Goal: Task Accomplishment & Management: Manage account settings

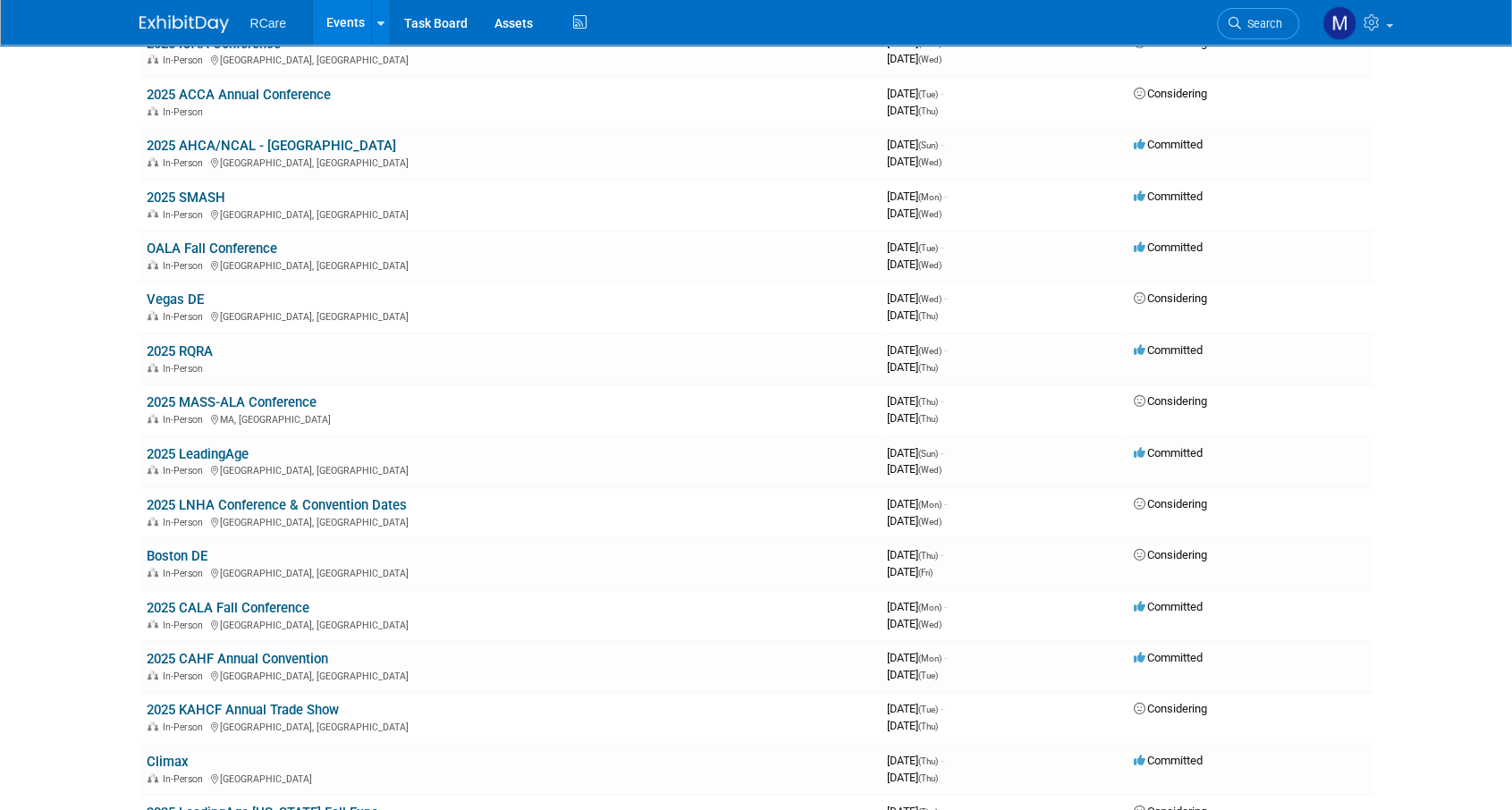
scroll to position [715, 0]
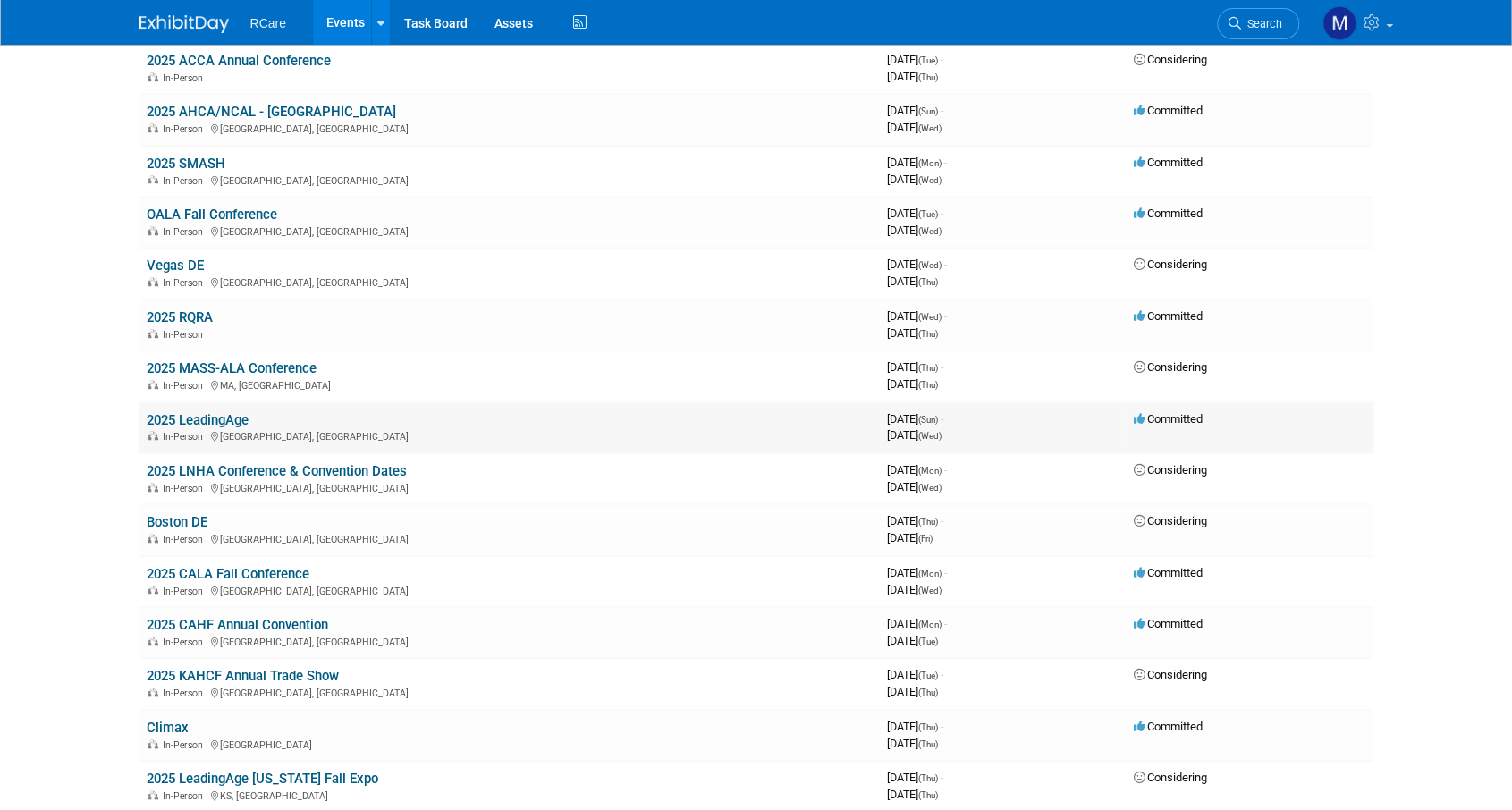
click at [223, 417] on link "2025 LeadingAge" at bounding box center [198, 420] width 102 height 16
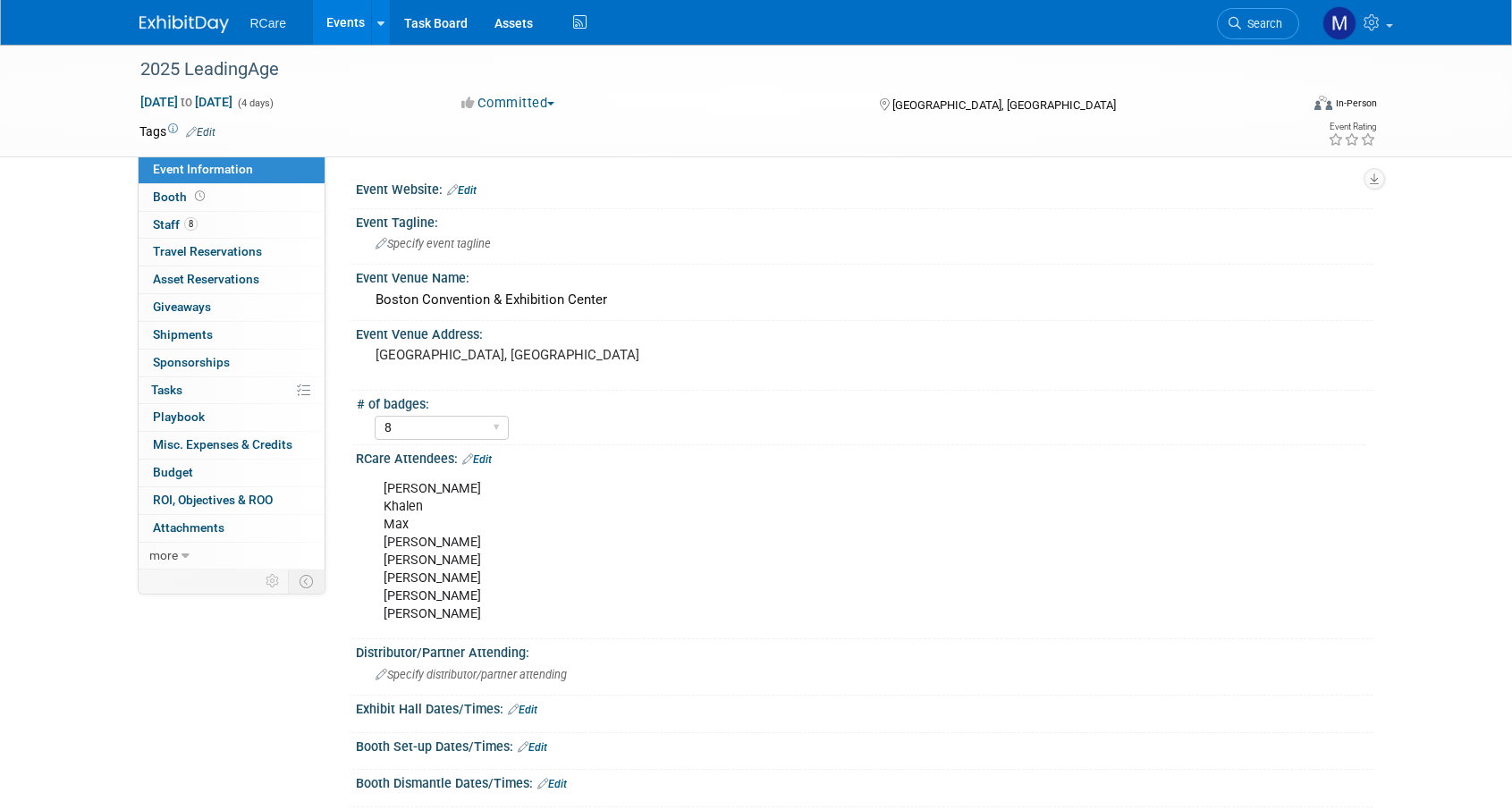
select select "8"
click at [223, 280] on span "Asset Reservations 0" at bounding box center [206, 279] width 107 height 15
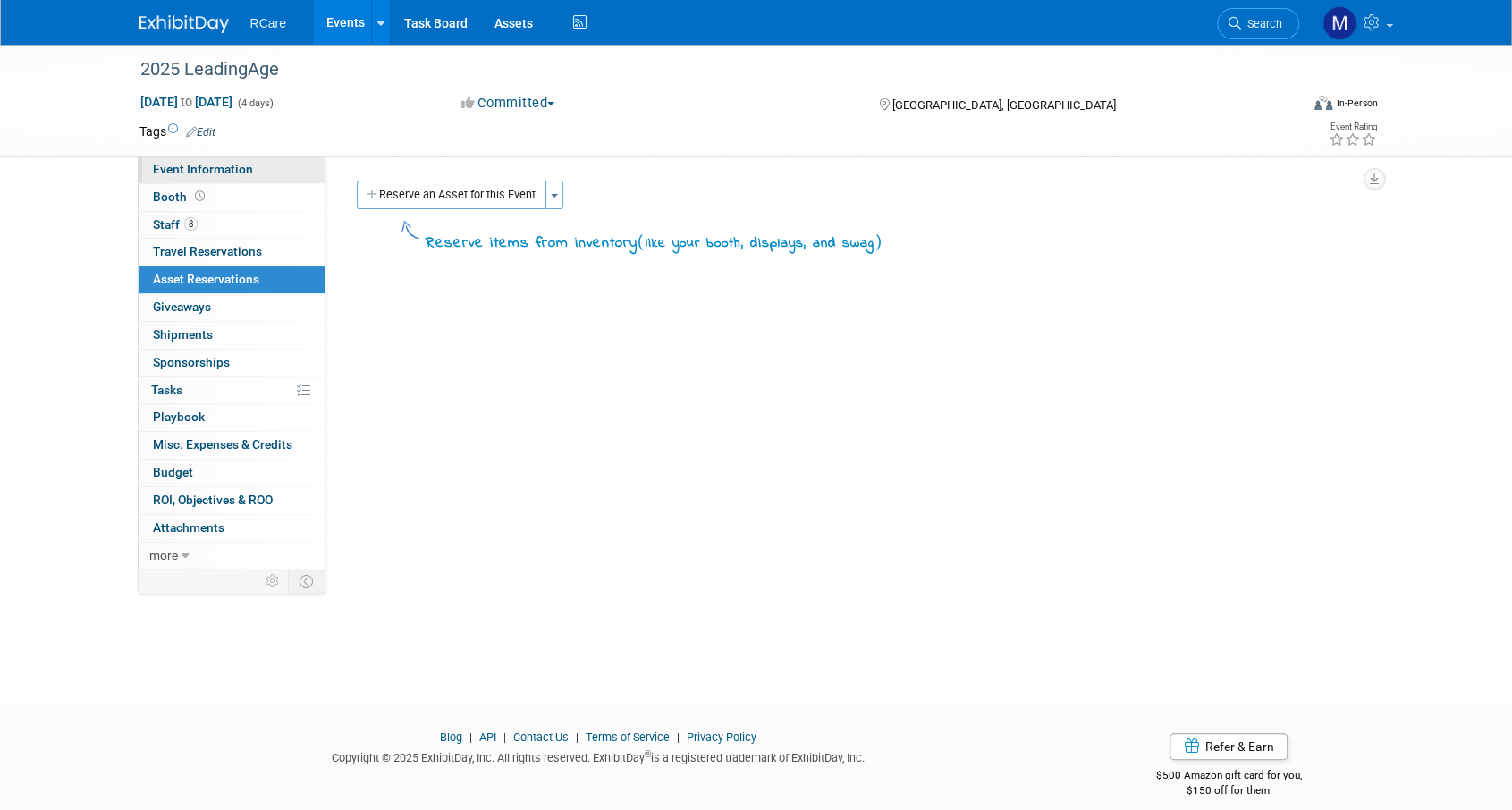
click at [199, 180] on link "Event Information" at bounding box center [231, 169] width 186 height 26
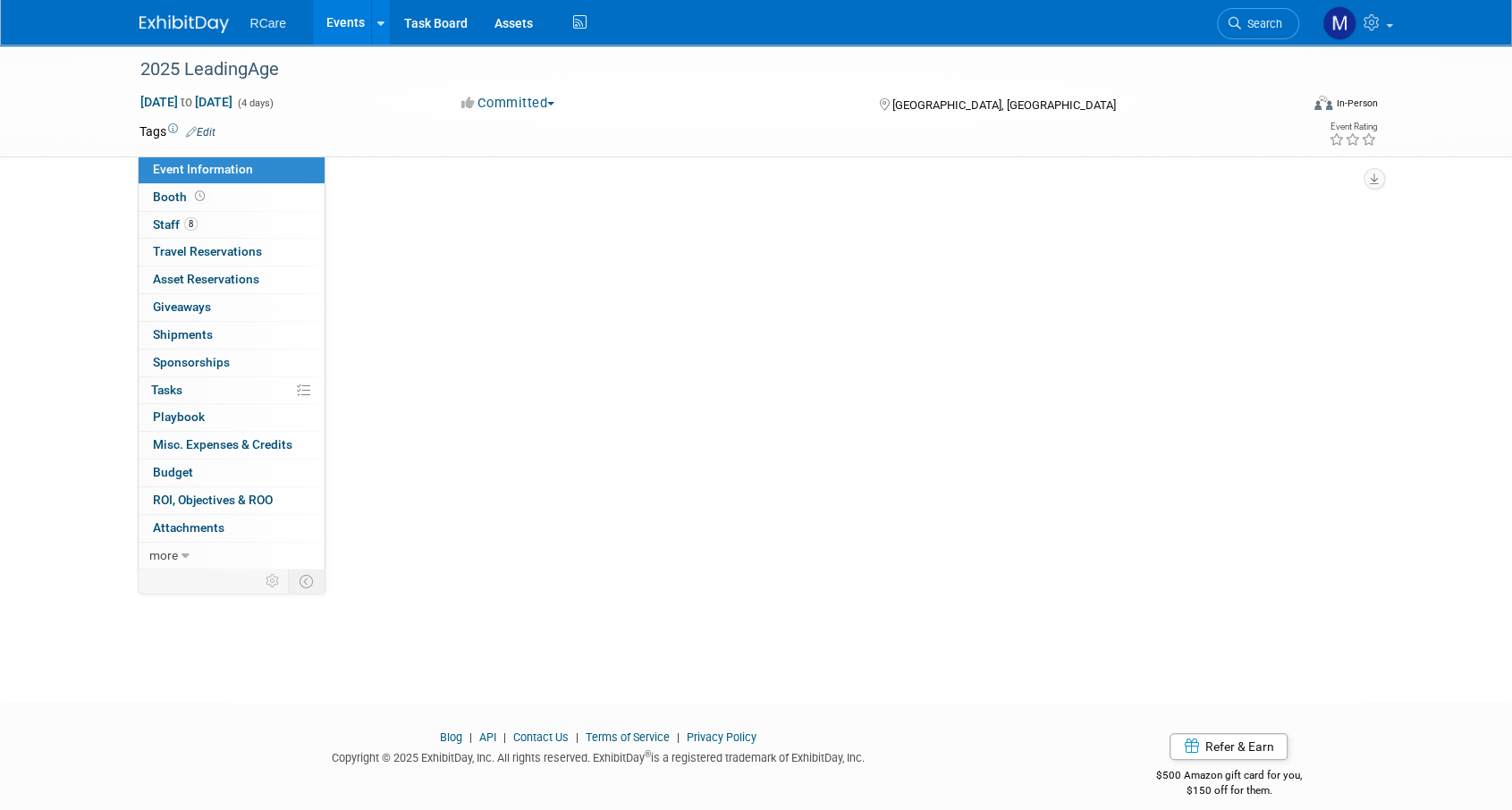
select select "8"
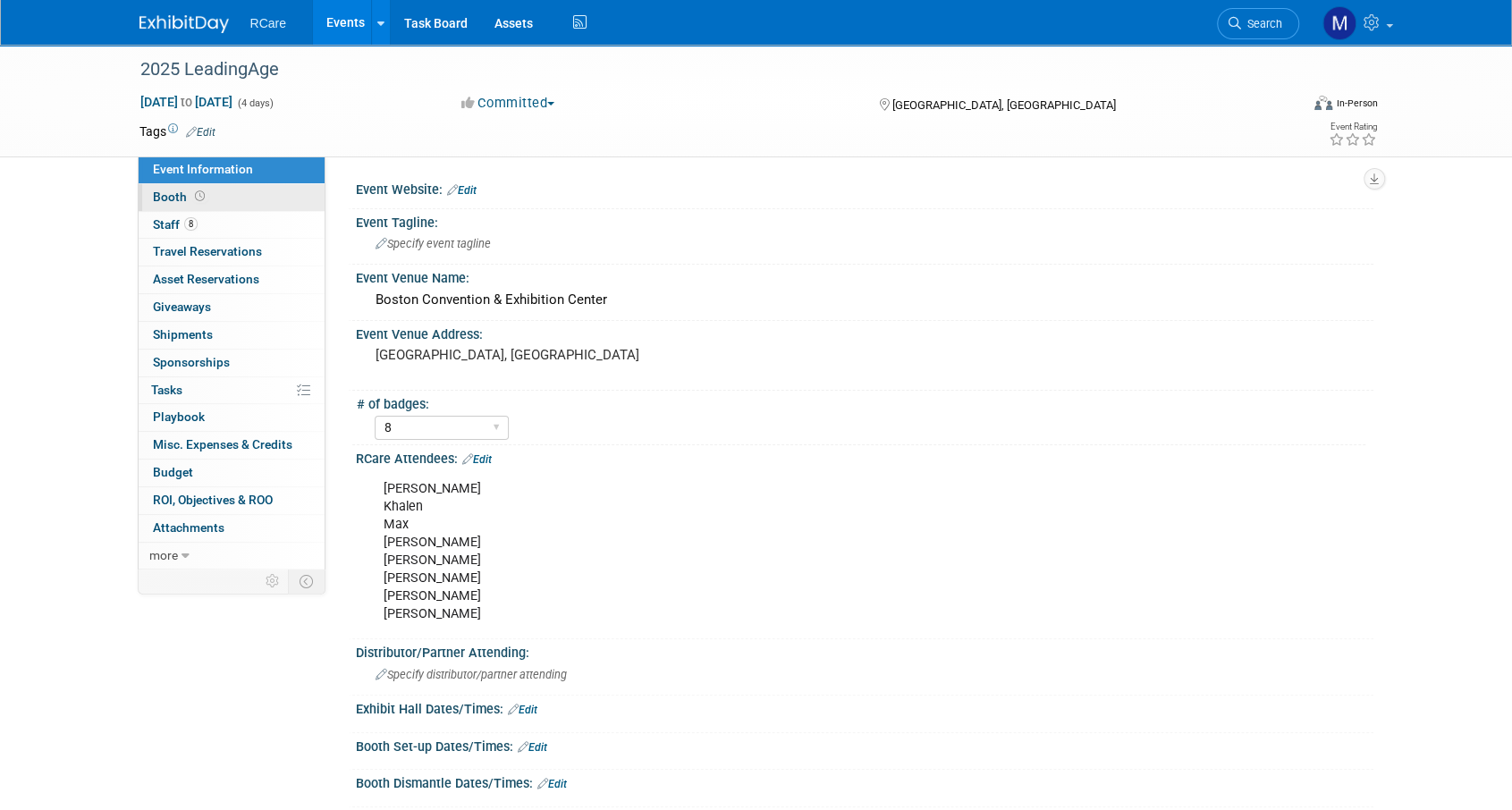
click at [186, 191] on span "Booth" at bounding box center [180, 197] width 56 height 15
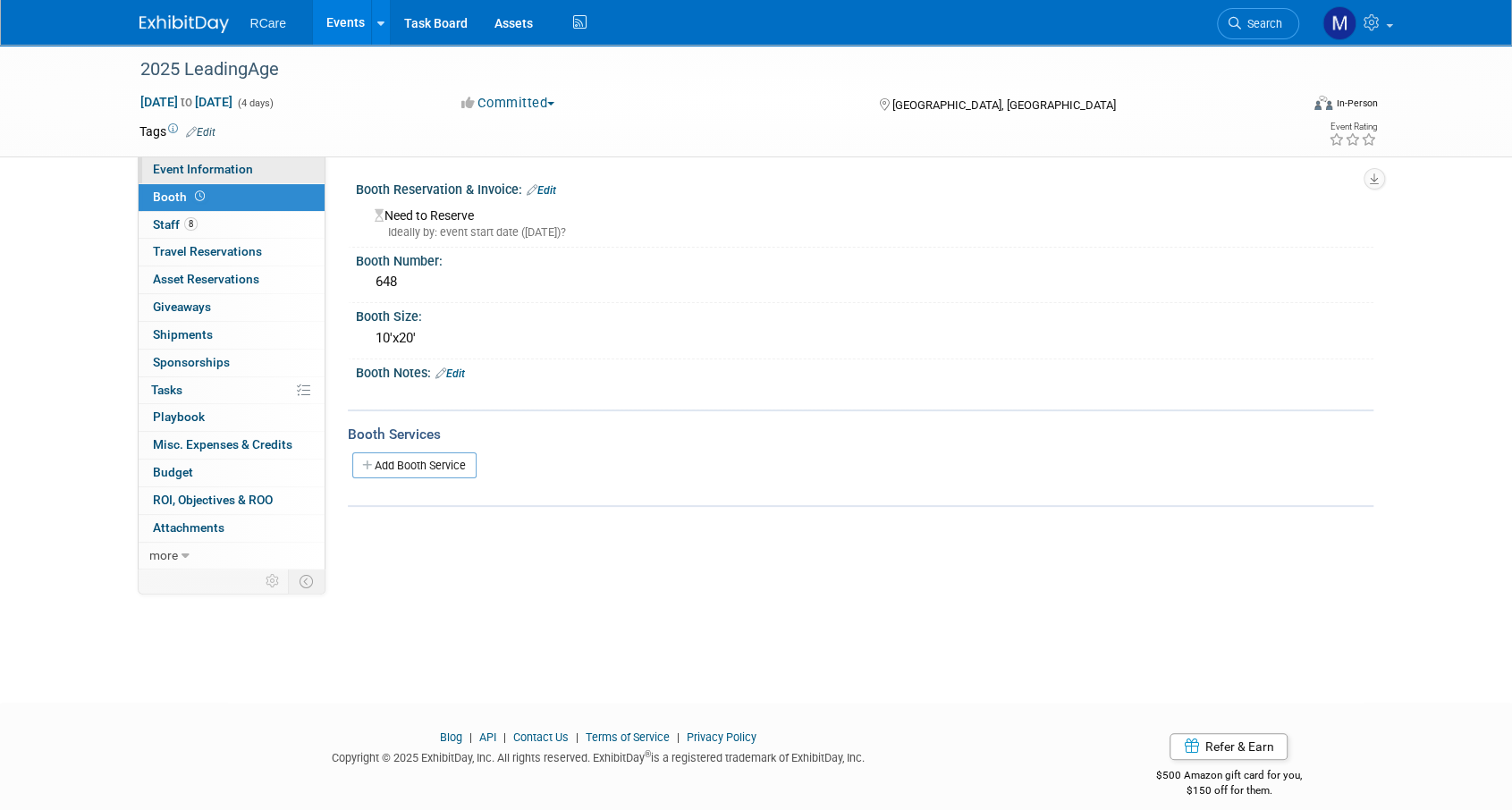
click at [202, 173] on span "Event Information" at bounding box center [203, 168] width 100 height 15
select select "8"
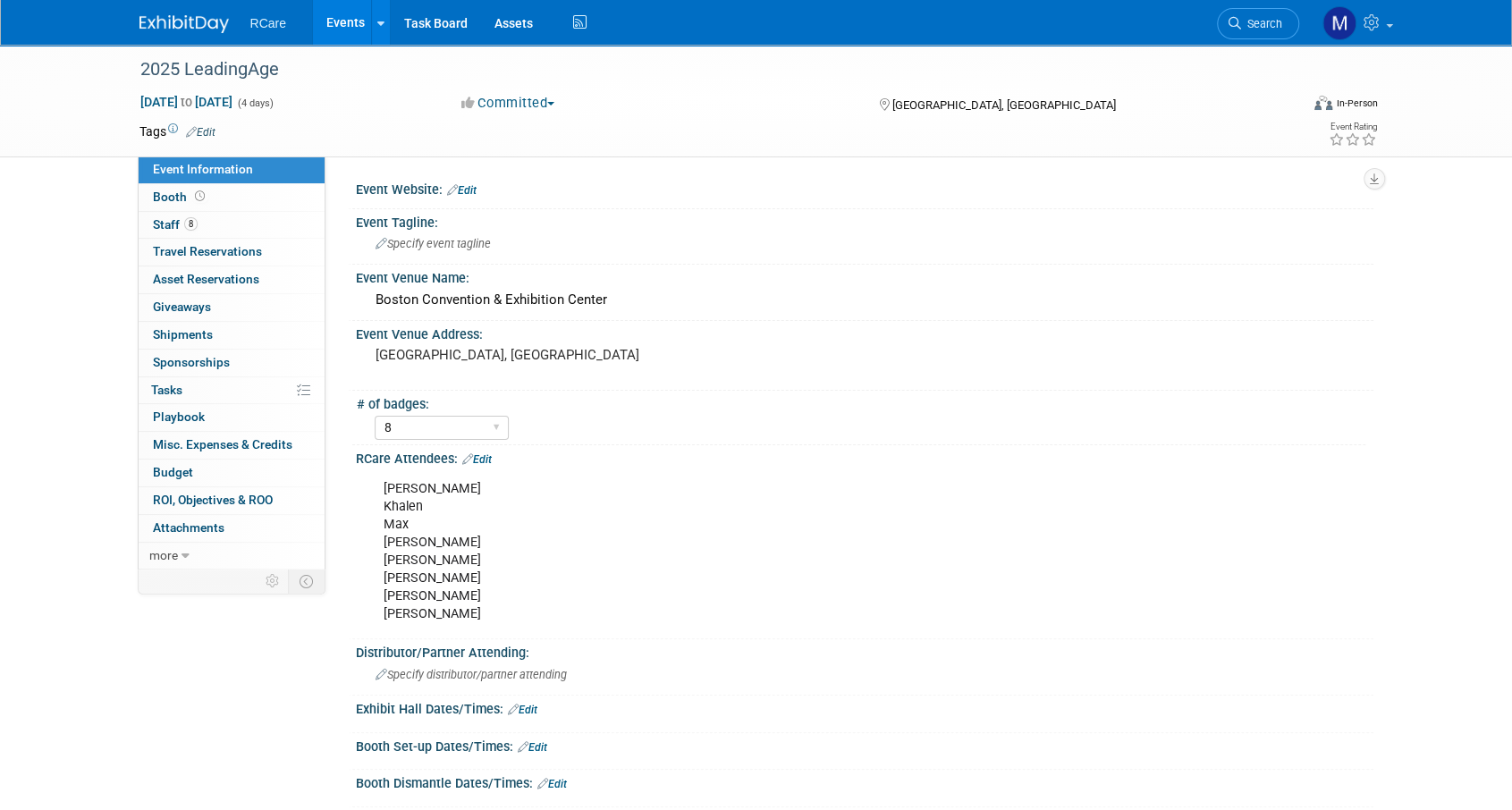
click at [488, 453] on link "Edit" at bounding box center [477, 459] width 29 height 13
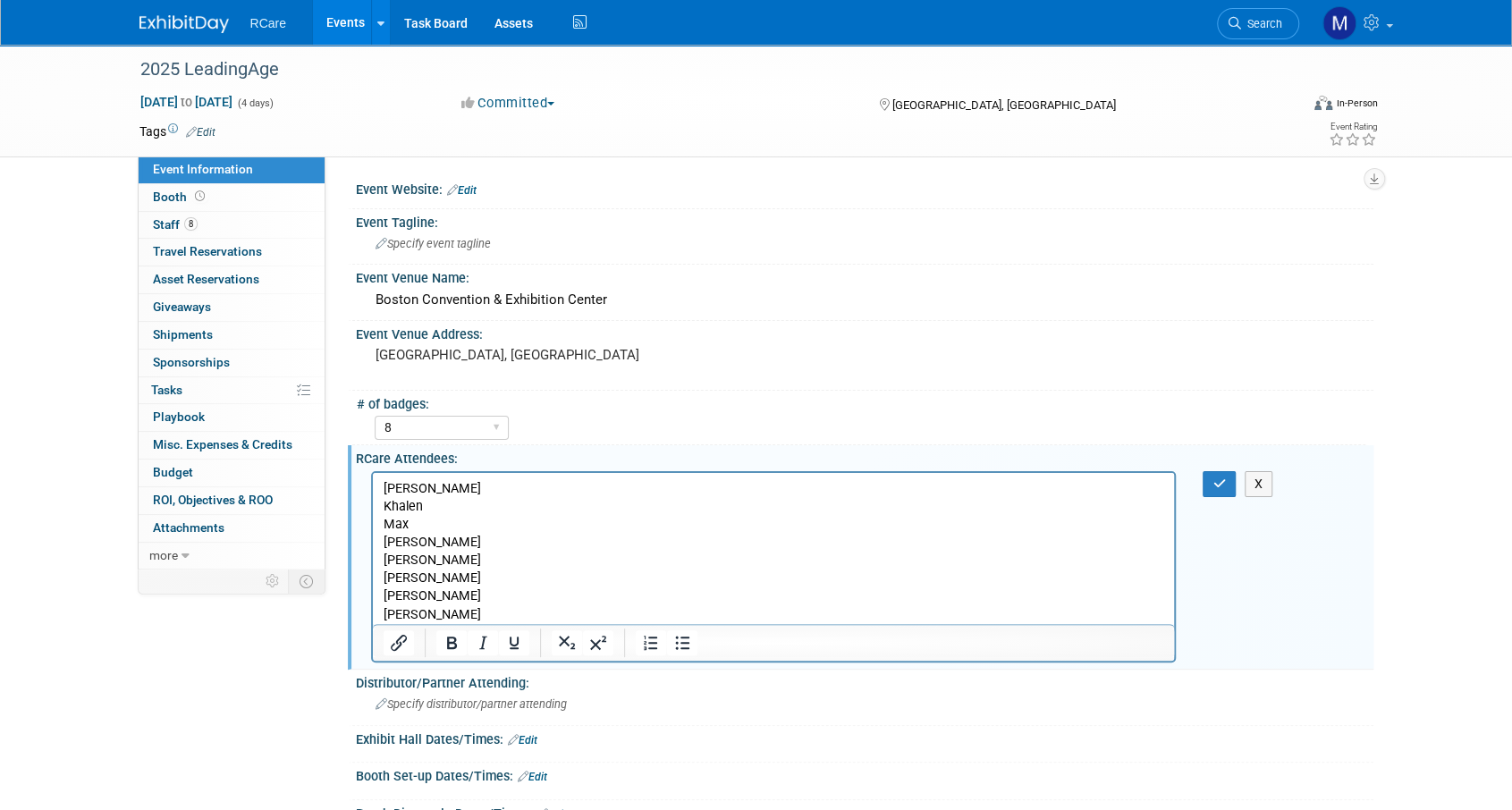
click at [518, 617] on p "[PERSON_NAME] [PERSON_NAME] [PERSON_NAME] [PERSON_NAME] [PERSON_NAME] [PERSON_N…" at bounding box center [774, 550] width 781 height 144
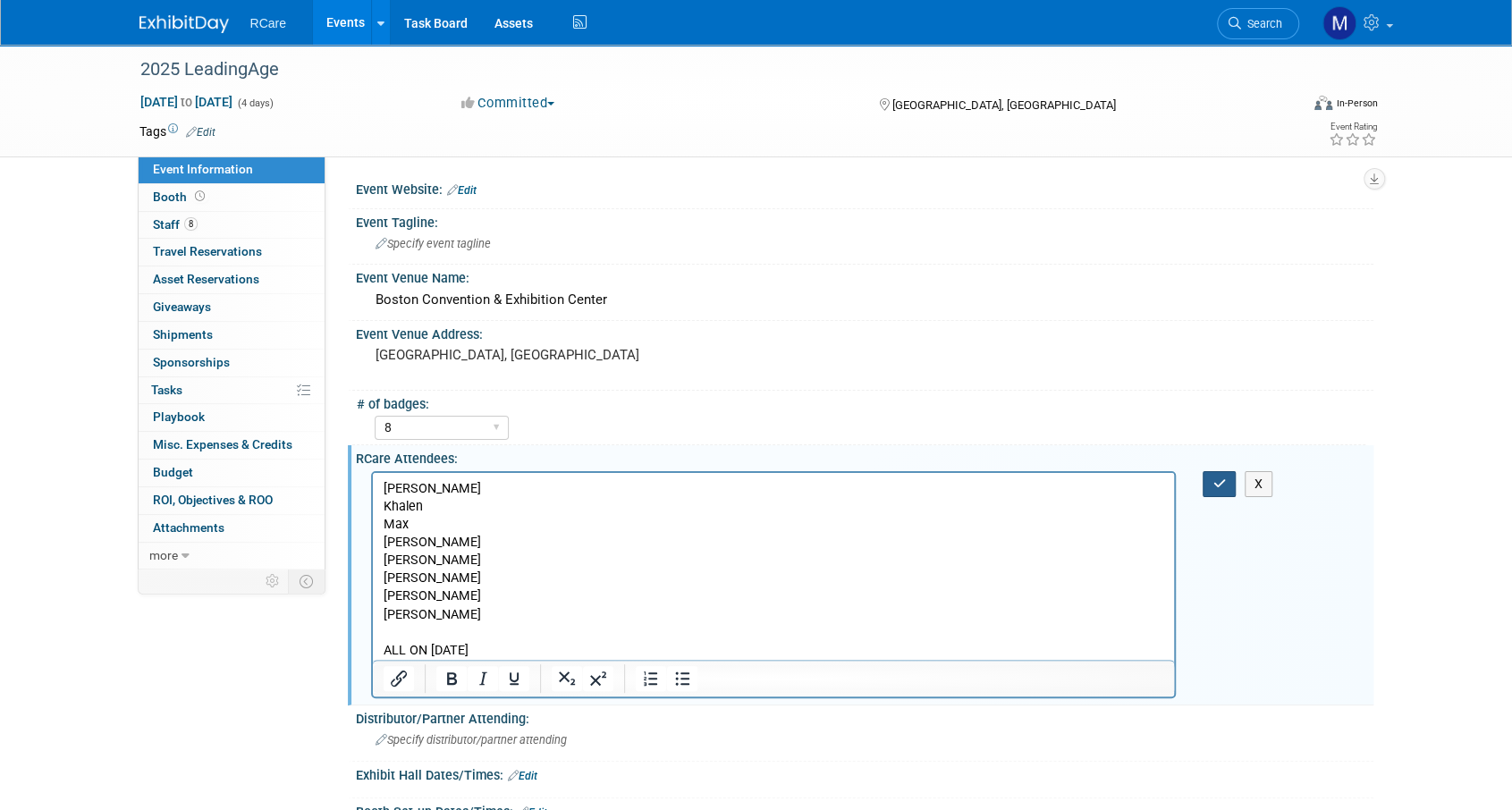
click at [1224, 479] on icon "button" at bounding box center [1219, 483] width 14 height 13
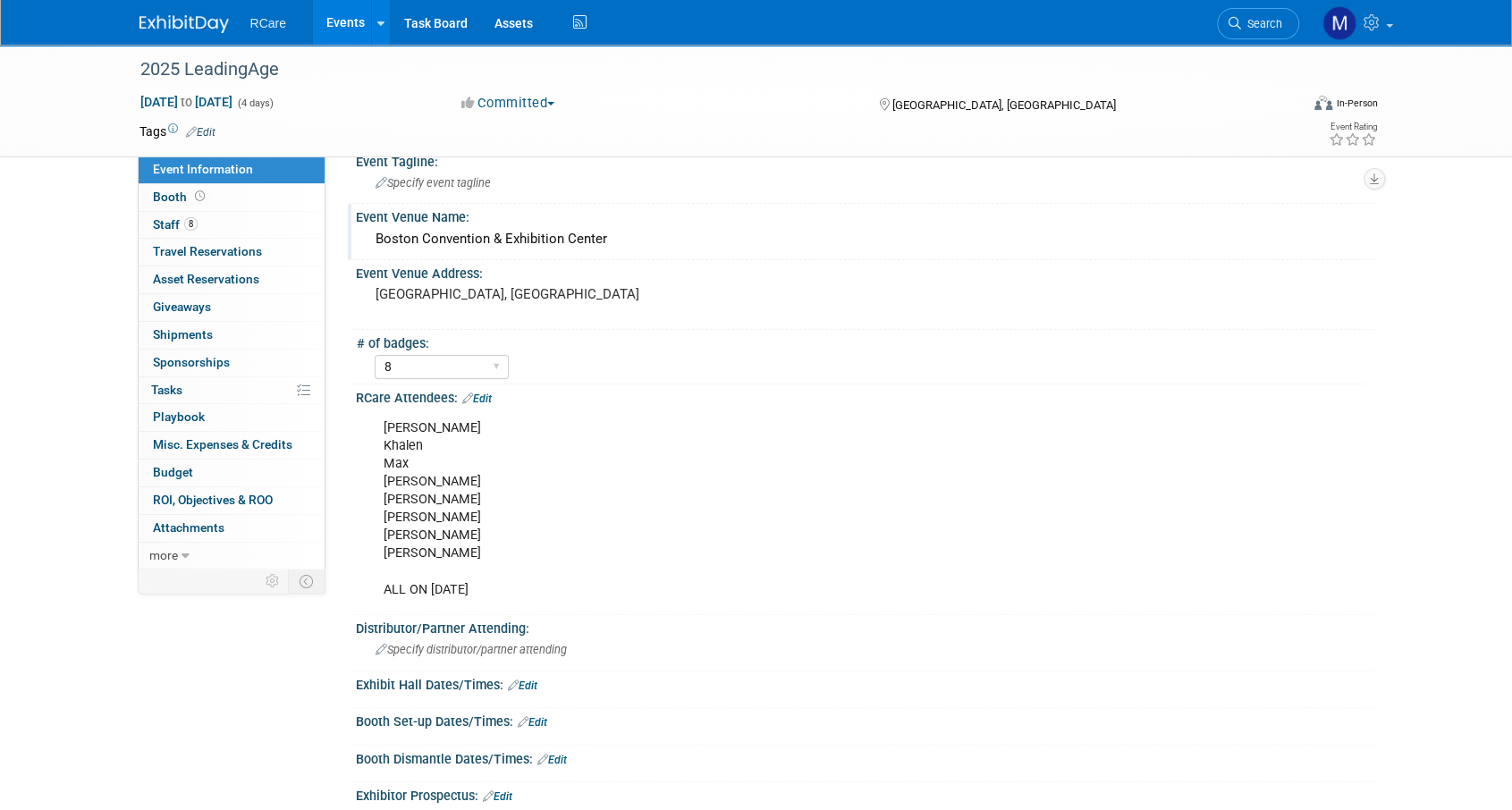
scroll to position [89, 0]
